Goal: Find specific page/section: Find specific page/section

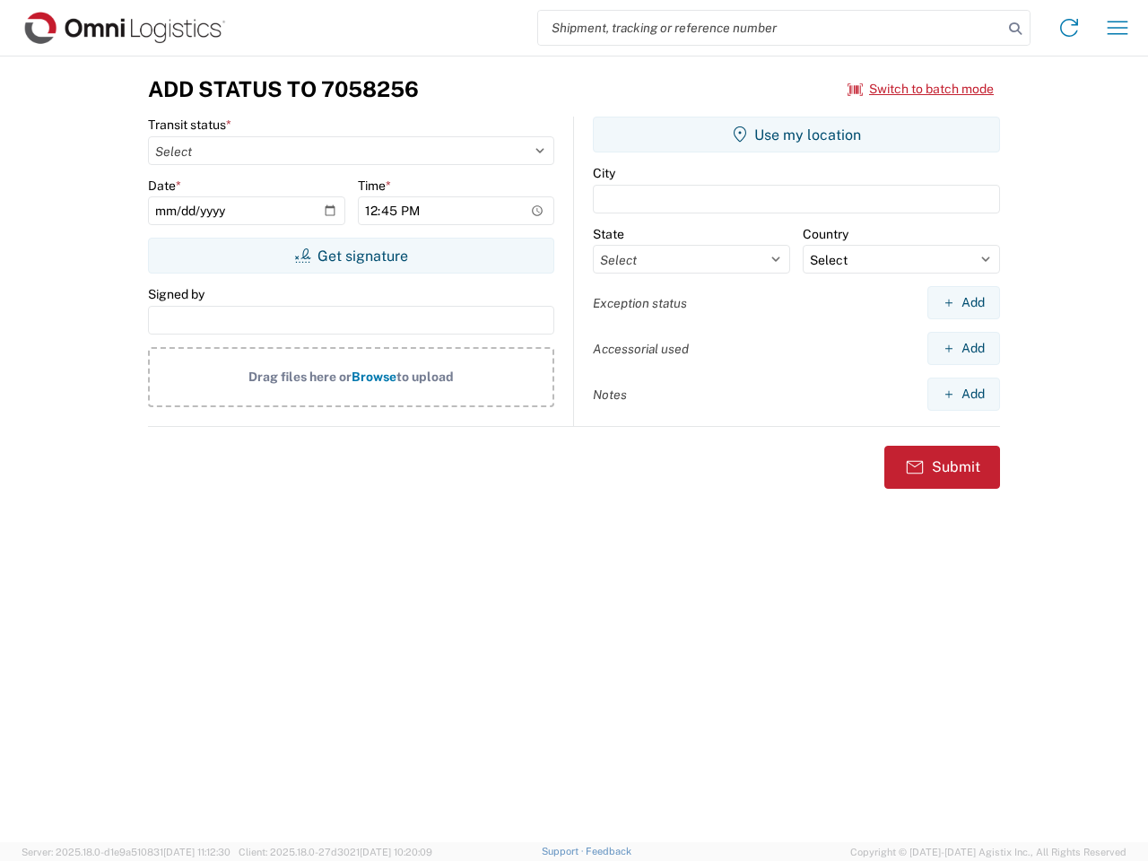
click at [770, 28] on input "search" at bounding box center [770, 28] width 465 height 34
click at [1015, 29] on icon at bounding box center [1015, 28] width 25 height 25
click at [1069, 28] on icon at bounding box center [1069, 27] width 29 height 29
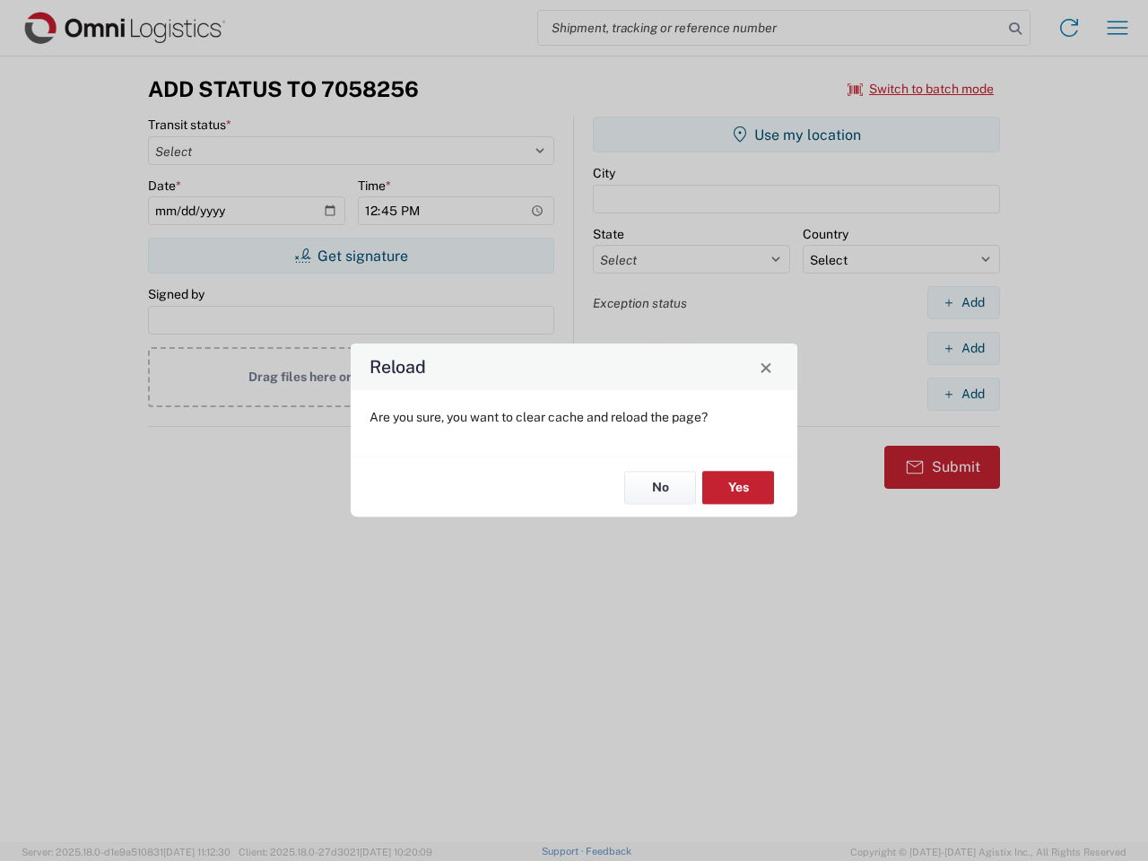
click at [1117, 28] on div "Reload Are you sure, you want to clear cache and reload the page? No Yes" at bounding box center [574, 430] width 1148 height 861
click at [921, 89] on div "Reload Are you sure, you want to clear cache and reload the page? No Yes" at bounding box center [574, 430] width 1148 height 861
click at [351, 256] on div "Reload Are you sure, you want to clear cache and reload the page? No Yes" at bounding box center [574, 430] width 1148 height 861
click at [796, 135] on div "Reload Are you sure, you want to clear cache and reload the page? No Yes" at bounding box center [574, 430] width 1148 height 861
click at [963, 302] on div "Reload Are you sure, you want to clear cache and reload the page? No Yes" at bounding box center [574, 430] width 1148 height 861
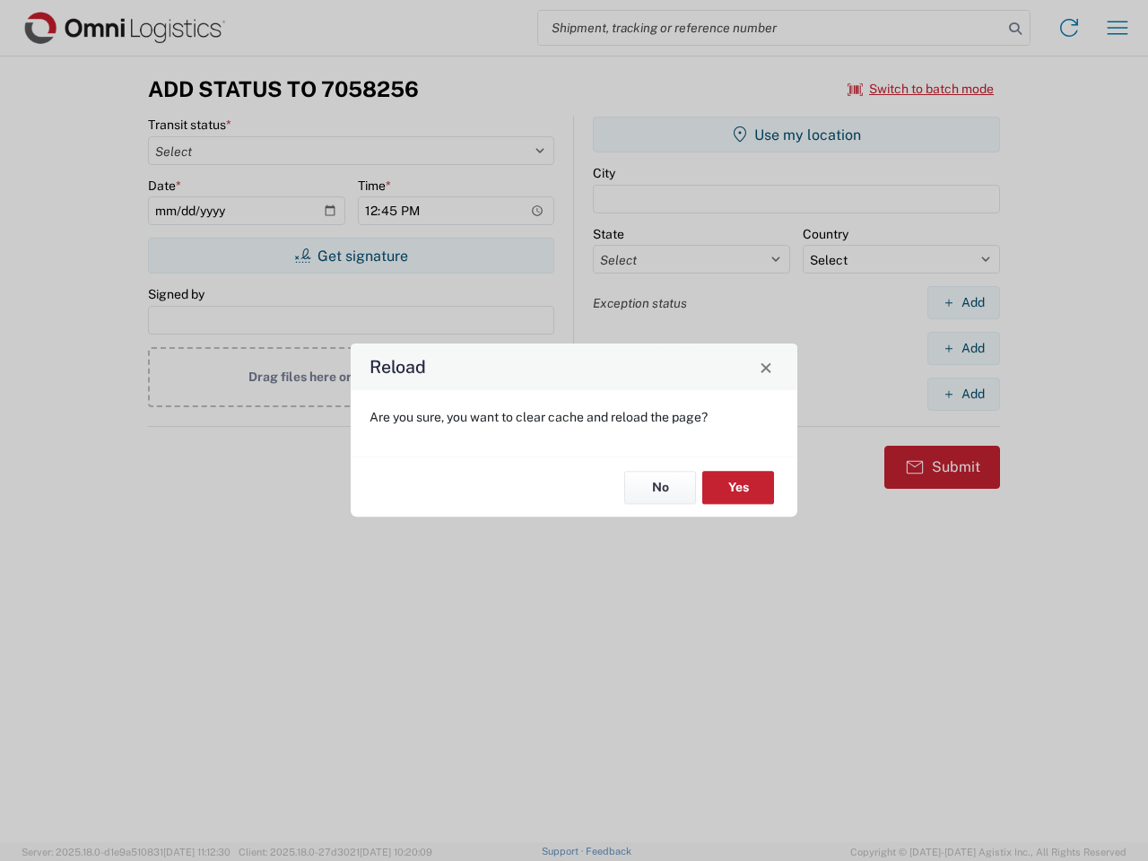
click at [963, 348] on div "Reload Are you sure, you want to clear cache and reload the page? No Yes" at bounding box center [574, 430] width 1148 height 861
click at [963, 394] on div "Reload Are you sure, you want to clear cache and reload the page? No Yes" at bounding box center [574, 430] width 1148 height 861
